Goal: Information Seeking & Learning: Learn about a topic

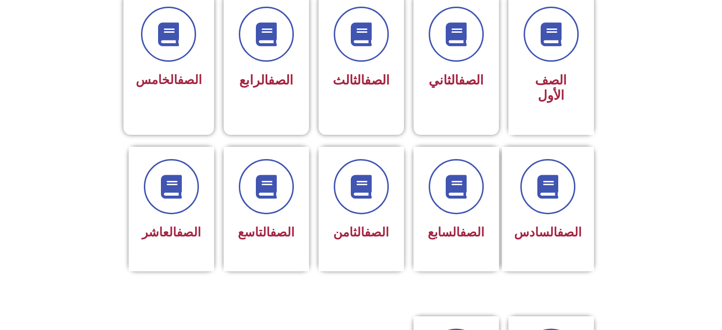
scroll to position [262, 0]
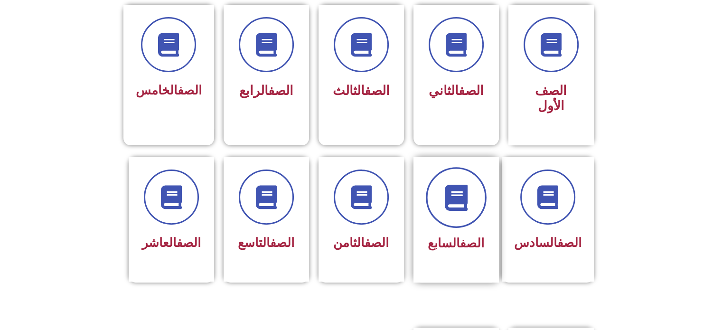
click at [450, 195] on span at bounding box center [456, 197] width 61 height 61
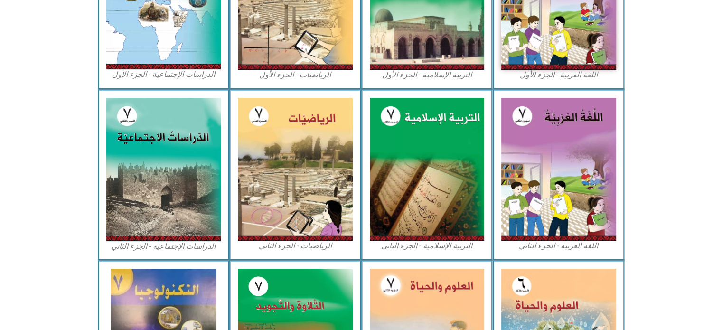
scroll to position [387, 0]
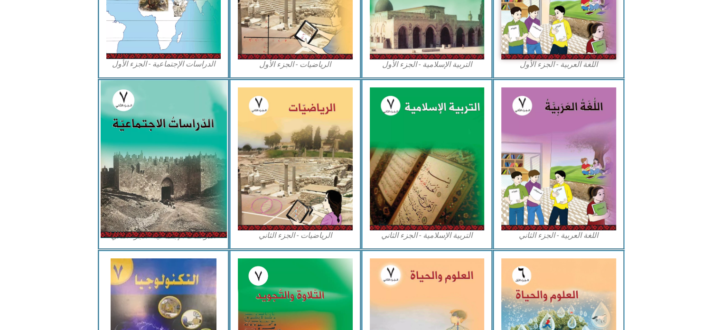
click at [139, 166] on img at bounding box center [163, 159] width 126 height 158
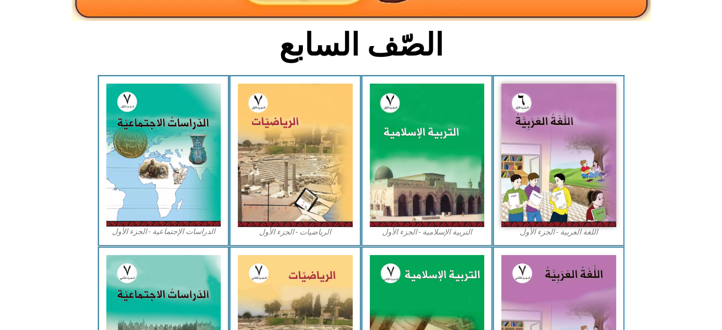
scroll to position [217, 0]
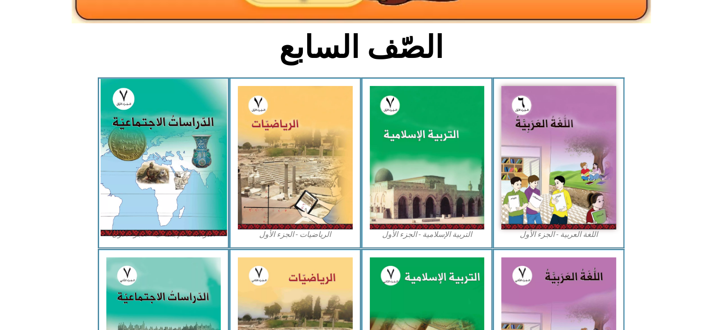
click at [174, 144] on img at bounding box center [163, 157] width 126 height 157
drag, startPoint x: 174, startPoint y: 144, endPoint x: 150, endPoint y: 171, distance: 35.7
click at [150, 171] on img at bounding box center [163, 157] width 126 height 157
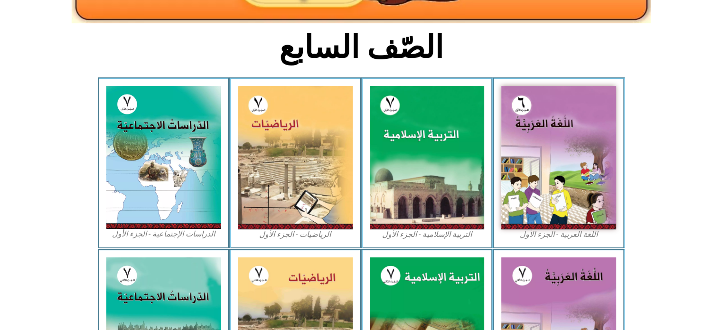
click at [150, 232] on figcaption "الدراسات الإجتماعية - الجزء الأول​" at bounding box center [163, 234] width 115 height 10
click at [153, 235] on figcaption "الدراسات الإجتماعية - الجزء الأول​" at bounding box center [163, 234] width 115 height 10
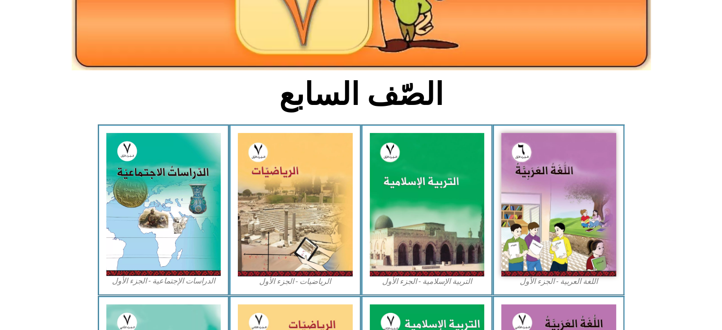
scroll to position [174, 0]
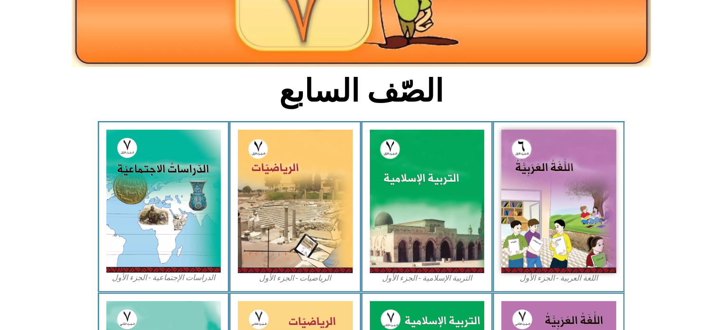
click at [148, 281] on figcaption "الدراسات الإجتماعية - الجزء الأول​" at bounding box center [163, 277] width 115 height 10
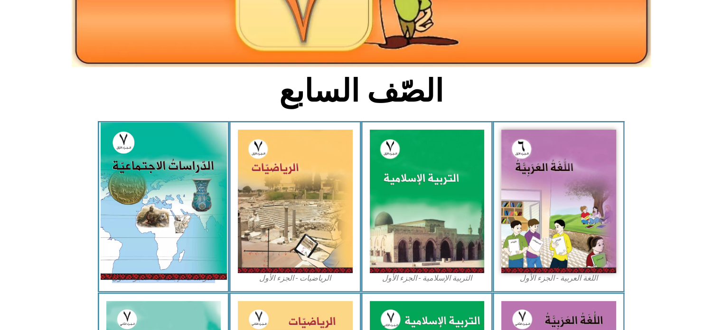
click at [198, 151] on img at bounding box center [163, 200] width 126 height 157
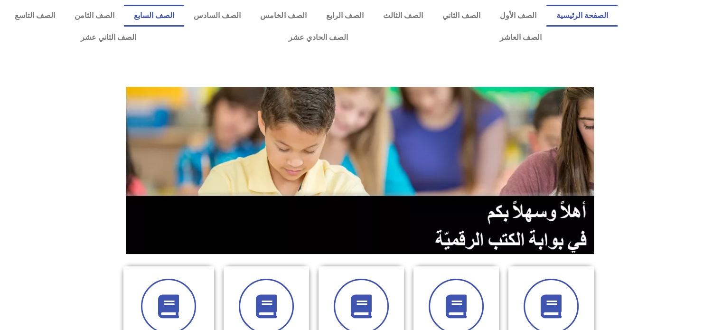
click at [184, 13] on link "الصف السابع" at bounding box center [154, 16] width 60 height 22
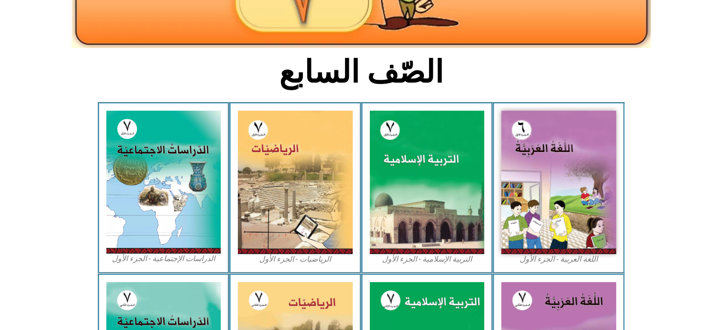
scroll to position [215, 0]
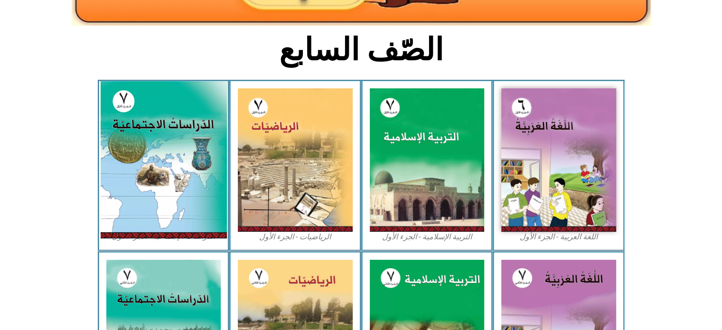
click at [177, 200] on img at bounding box center [163, 159] width 126 height 157
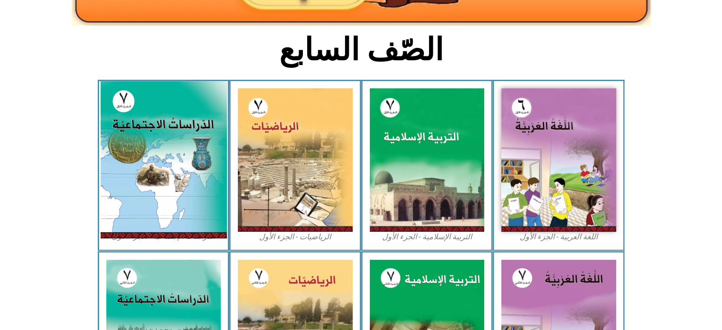
click at [177, 200] on img at bounding box center [163, 159] width 126 height 157
click at [169, 173] on img at bounding box center [163, 159] width 126 height 157
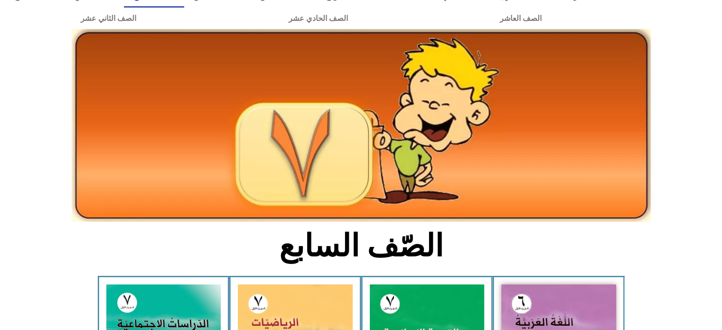
scroll to position [0, 0]
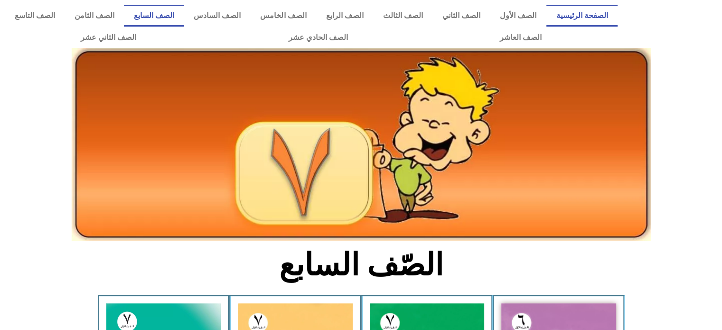
click at [598, 12] on link "الصفحة الرئيسية" at bounding box center [581, 16] width 71 height 22
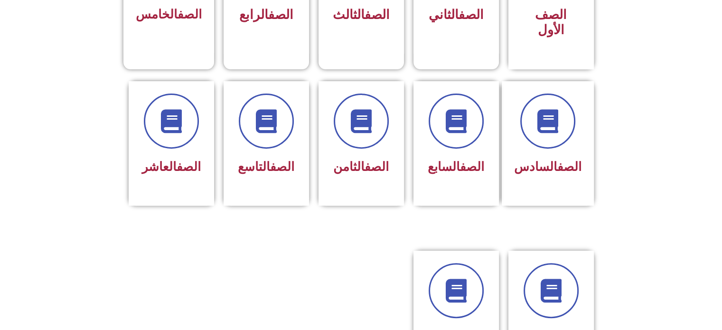
scroll to position [336, 0]
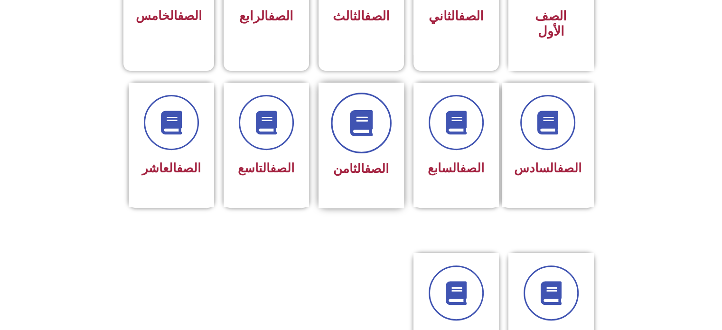
click at [375, 120] on span at bounding box center [361, 123] width 61 height 61
click at [258, 158] on div "الصف التاسع" at bounding box center [266, 169] width 60 height 23
click at [449, 161] on span "الصف السابع" at bounding box center [456, 168] width 56 height 14
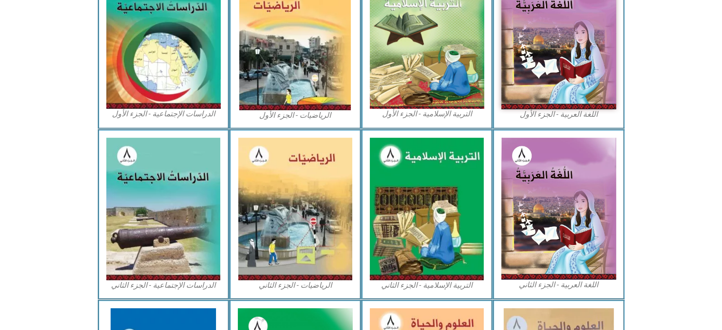
scroll to position [317, 0]
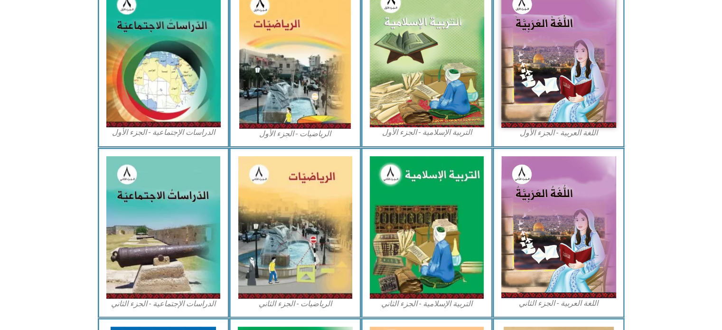
click at [121, 134] on figcaption "الدراسات الإجتماعية - الجزء الأول​" at bounding box center [163, 132] width 115 height 10
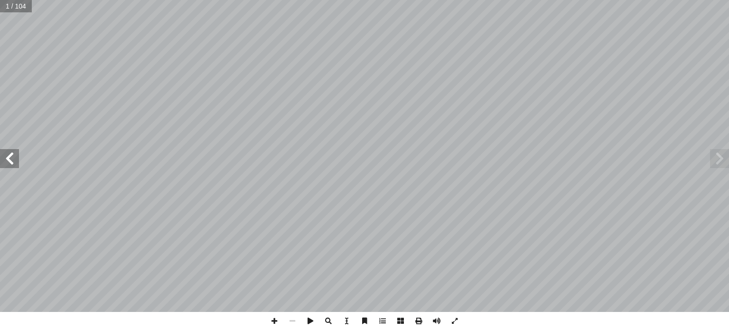
click at [13, 158] on span at bounding box center [9, 158] width 19 height 19
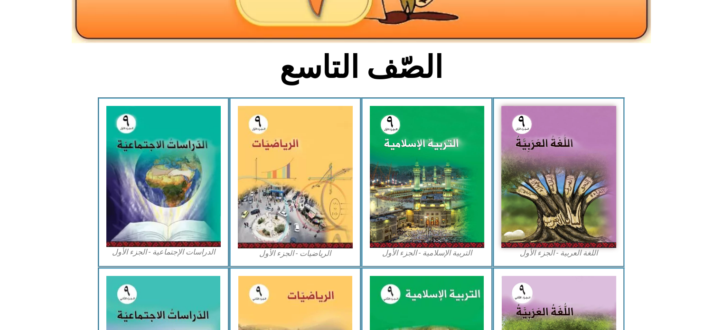
scroll to position [199, 0]
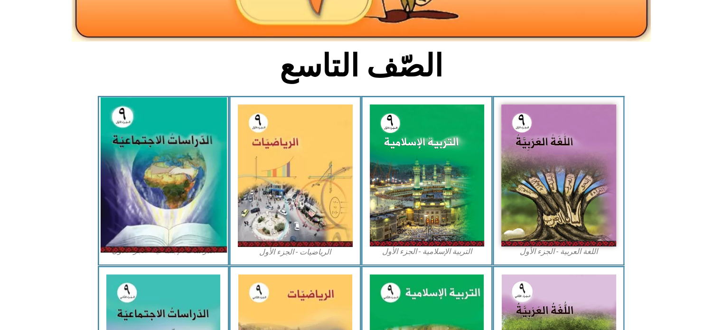
click at [175, 212] on img at bounding box center [163, 175] width 126 height 155
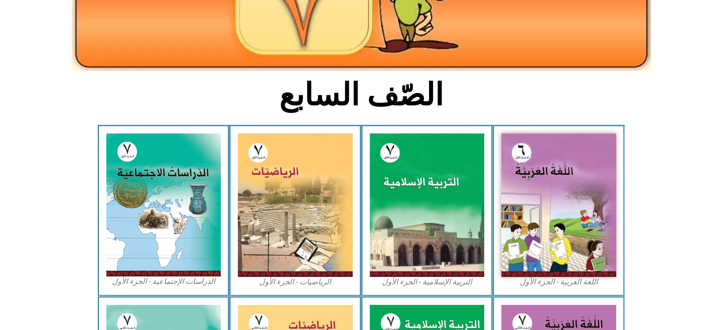
scroll to position [173, 0]
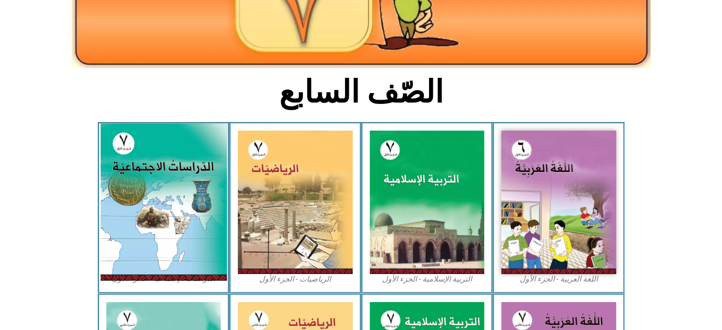
click at [152, 210] on img at bounding box center [163, 201] width 126 height 157
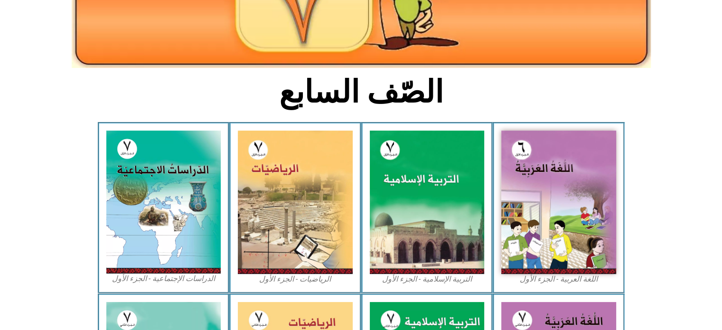
click at [151, 280] on figcaption "الدراسات الإجتماعية - الجزء الأول​" at bounding box center [163, 278] width 115 height 10
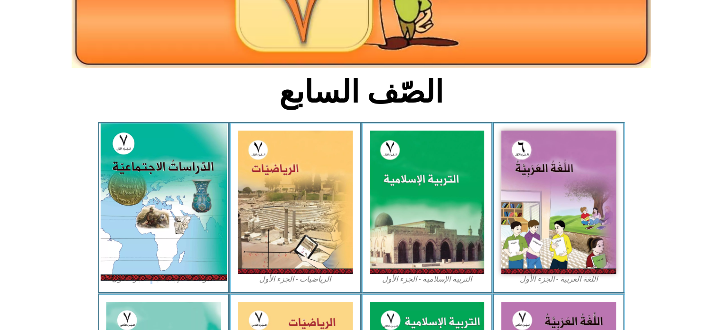
click at [165, 186] on img at bounding box center [163, 201] width 126 height 157
click at [116, 177] on img at bounding box center [163, 201] width 126 height 157
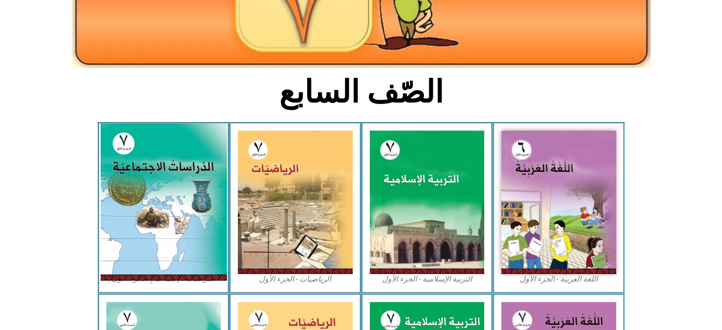
click at [167, 170] on img at bounding box center [163, 201] width 126 height 157
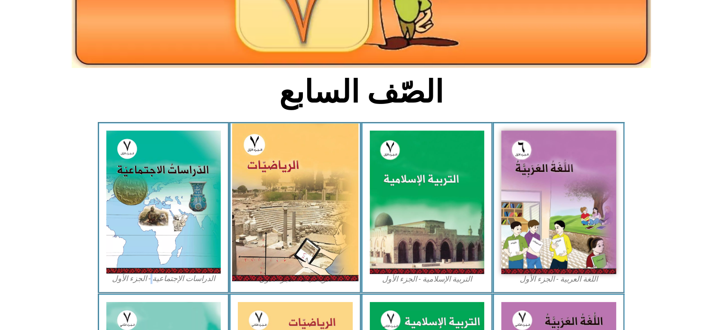
click at [322, 165] on img at bounding box center [295, 202] width 126 height 158
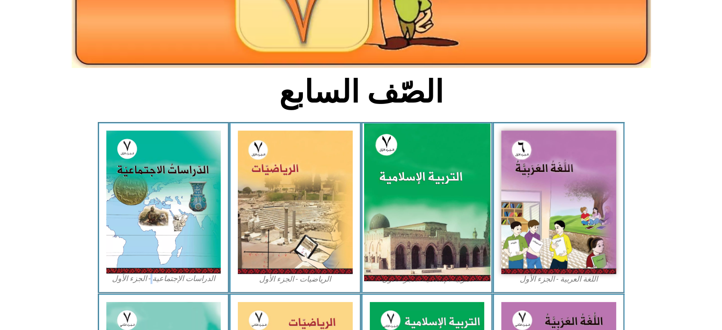
click at [422, 188] on img at bounding box center [427, 202] width 126 height 158
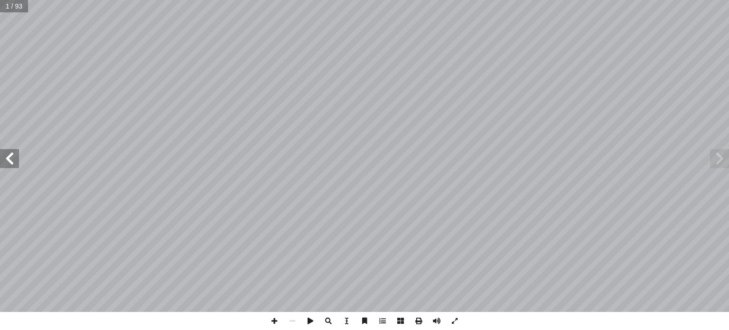
click at [12, 158] on span at bounding box center [9, 158] width 19 height 19
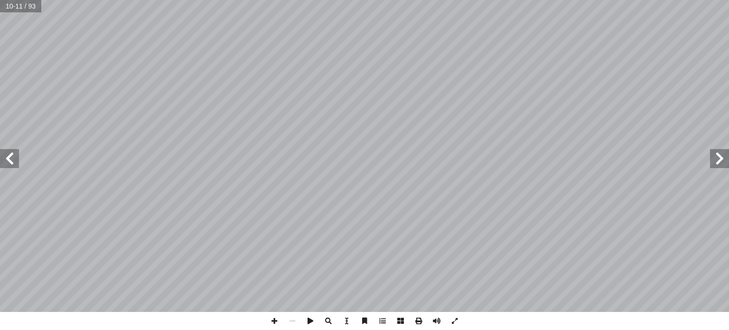
click at [12, 158] on span at bounding box center [9, 158] width 19 height 19
click at [14, 163] on span at bounding box center [9, 158] width 19 height 19
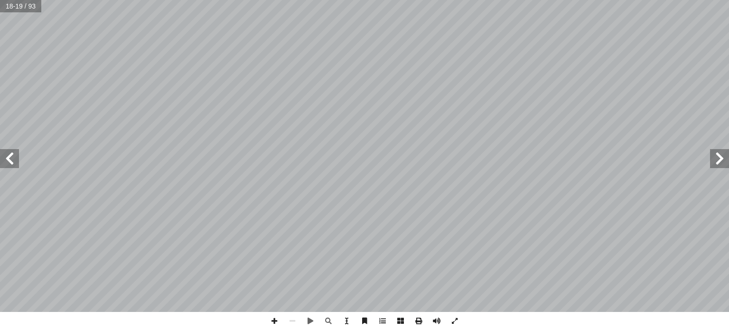
click at [14, 163] on span at bounding box center [9, 158] width 19 height 19
click at [720, 160] on span at bounding box center [719, 158] width 19 height 19
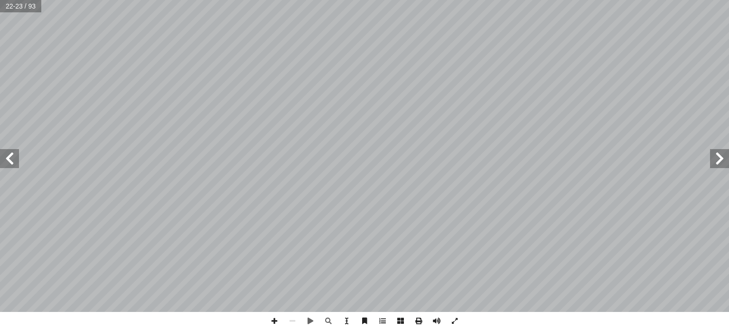
click at [720, 160] on span at bounding box center [719, 158] width 19 height 19
click at [10, 161] on span at bounding box center [9, 158] width 19 height 19
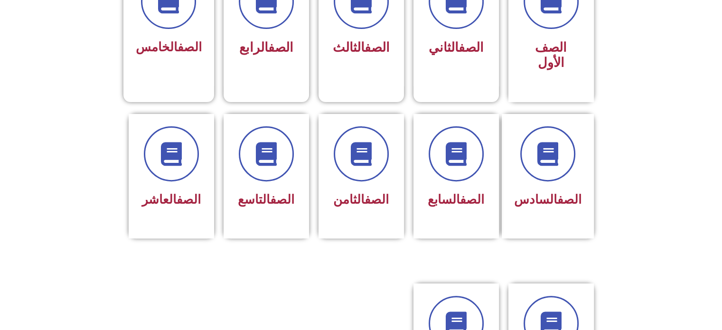
scroll to position [302, 0]
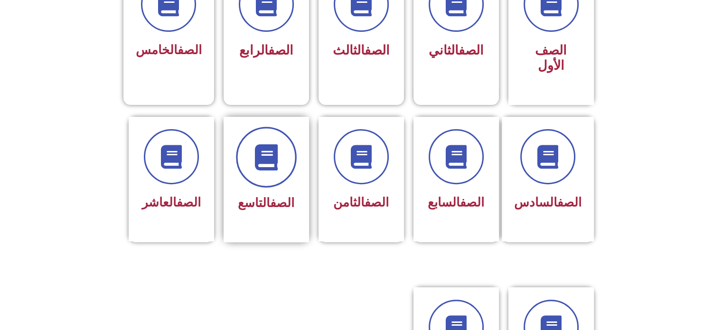
click at [264, 163] on span at bounding box center [266, 157] width 61 height 61
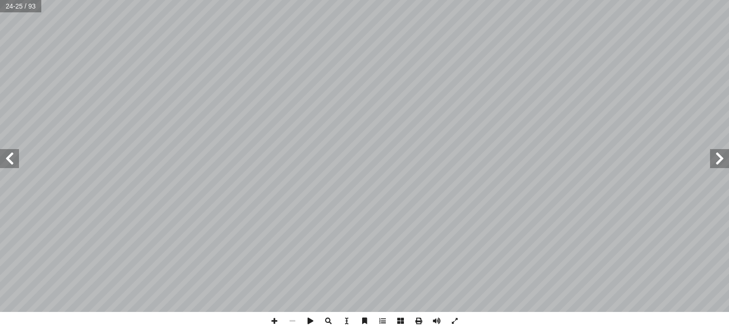
click at [719, 159] on span at bounding box center [719, 158] width 19 height 19
click at [720, 155] on span at bounding box center [719, 158] width 19 height 19
click at [5, 159] on span at bounding box center [9, 158] width 19 height 19
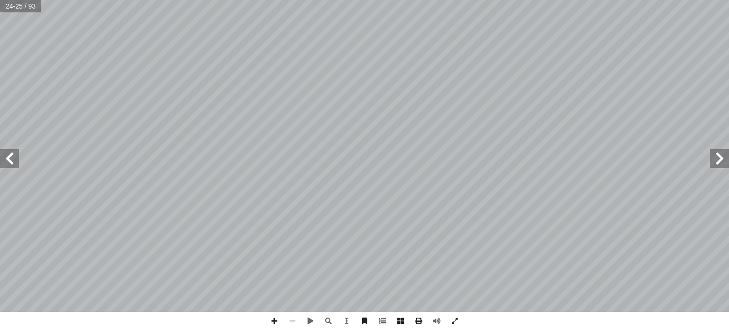
click at [5, 159] on span at bounding box center [9, 158] width 19 height 19
click at [724, 163] on span at bounding box center [719, 158] width 19 height 19
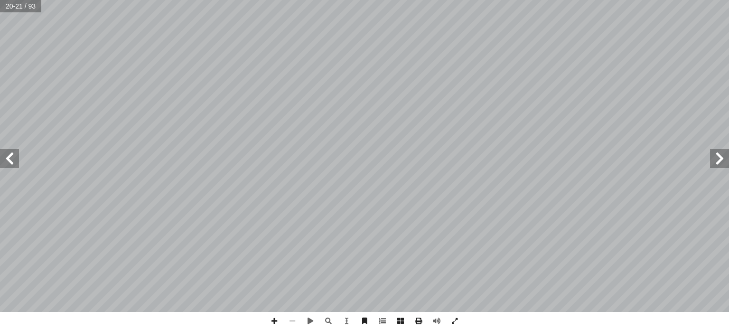
click at [724, 163] on span at bounding box center [719, 158] width 19 height 19
